Goal: Information Seeking & Learning: Compare options

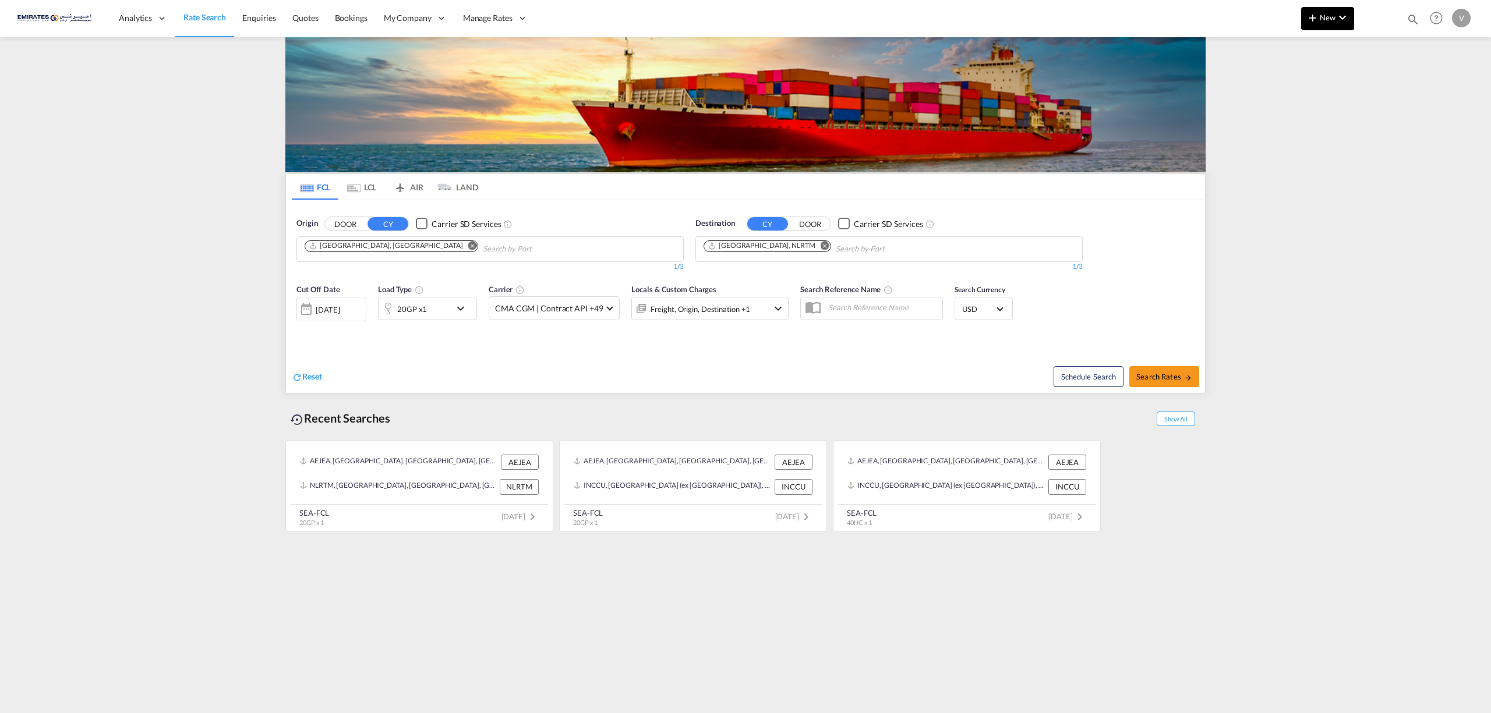
click at [1323, 17] on span "New" at bounding box center [1328, 17] width 44 height 9
click at [1394, 82] on div "Ratesheet" at bounding box center [1390, 87] width 43 height 29
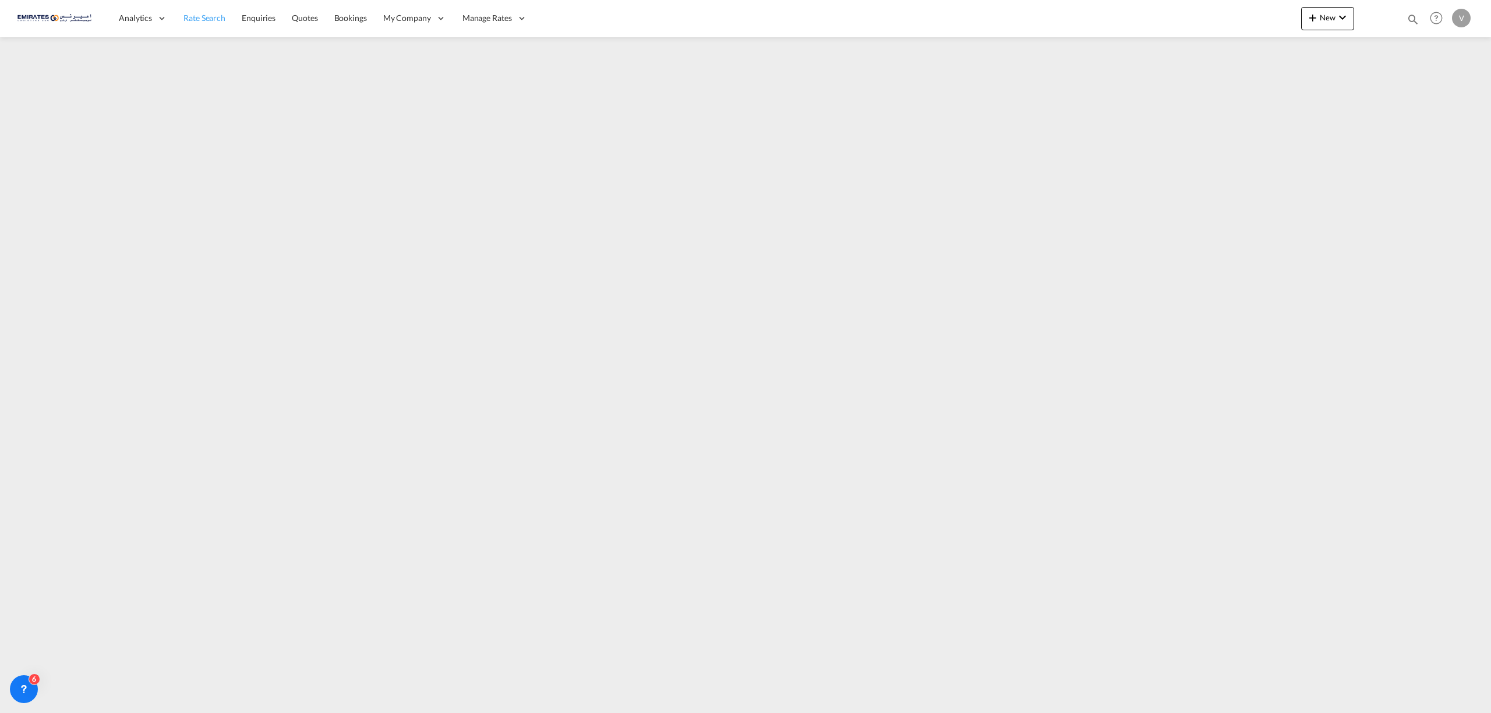
click at [193, 17] on span "Rate Search" at bounding box center [204, 18] width 42 height 10
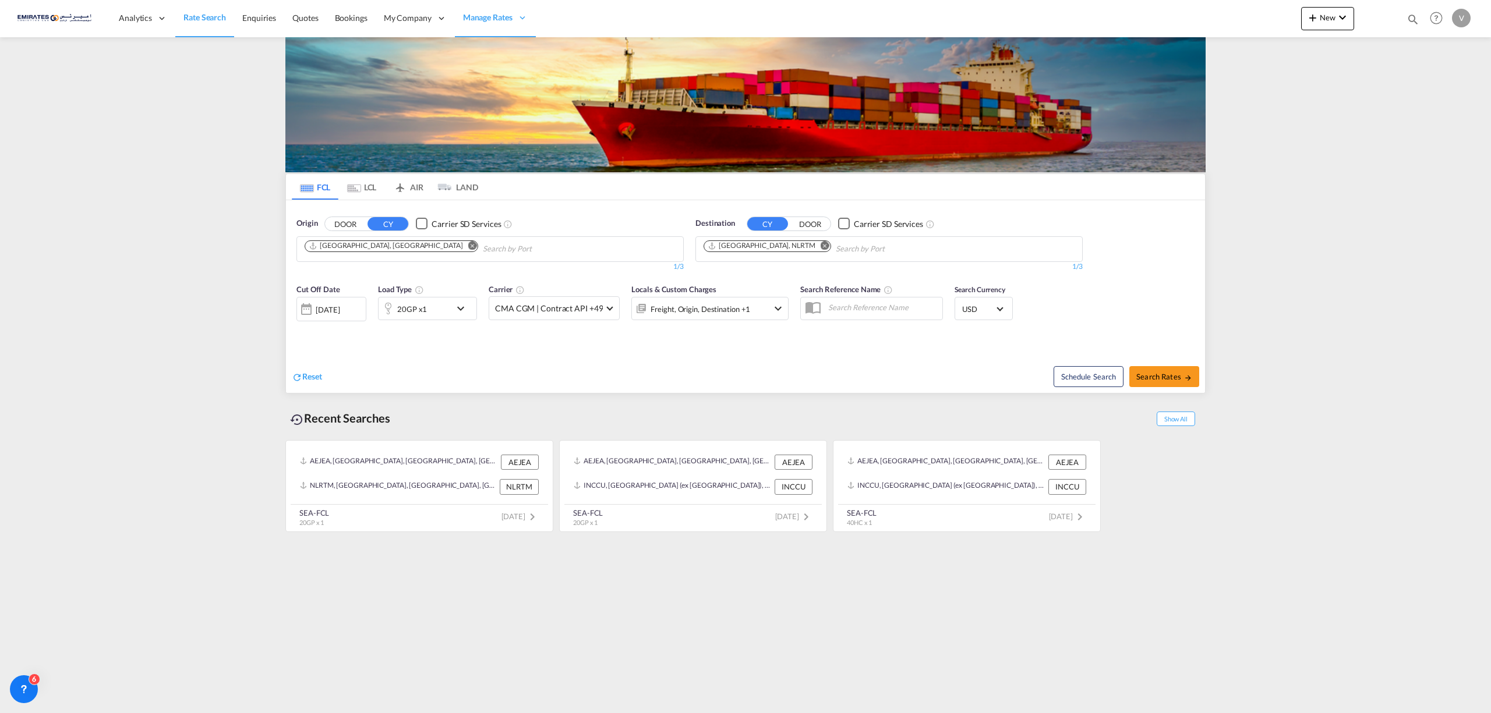
click at [473, 306] on div "20GP x1" at bounding box center [427, 308] width 99 height 23
click at [1162, 380] on div "Load Type Quantity Cargo Weight 20GP 20GP 40GP 40HC 45HC 20RE 40RE 40HR 20OT 40…" at bounding box center [745, 356] width 1491 height 713
click at [1162, 380] on span "Search Rates" at bounding box center [1164, 376] width 56 height 9
type input "AEJEA to NLRTM / [DATE]"
